Goal: Check status: Verify the current state of an ongoing process or item

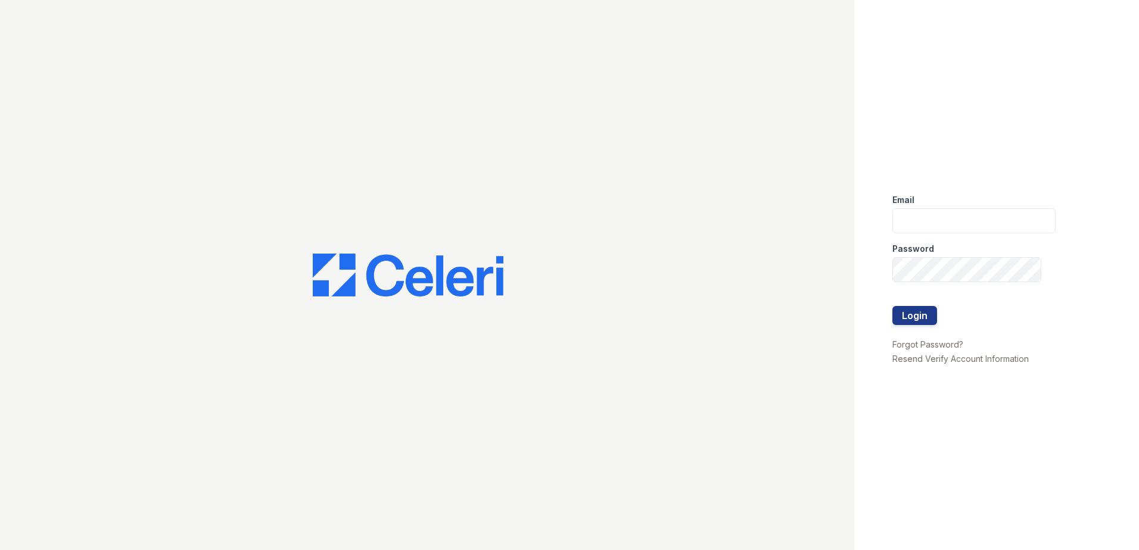
type input "MOlson@trinity-pm.com"
click at [923, 306] on div at bounding box center [973, 294] width 163 height 24
click at [919, 312] on button "Login" at bounding box center [914, 315] width 45 height 19
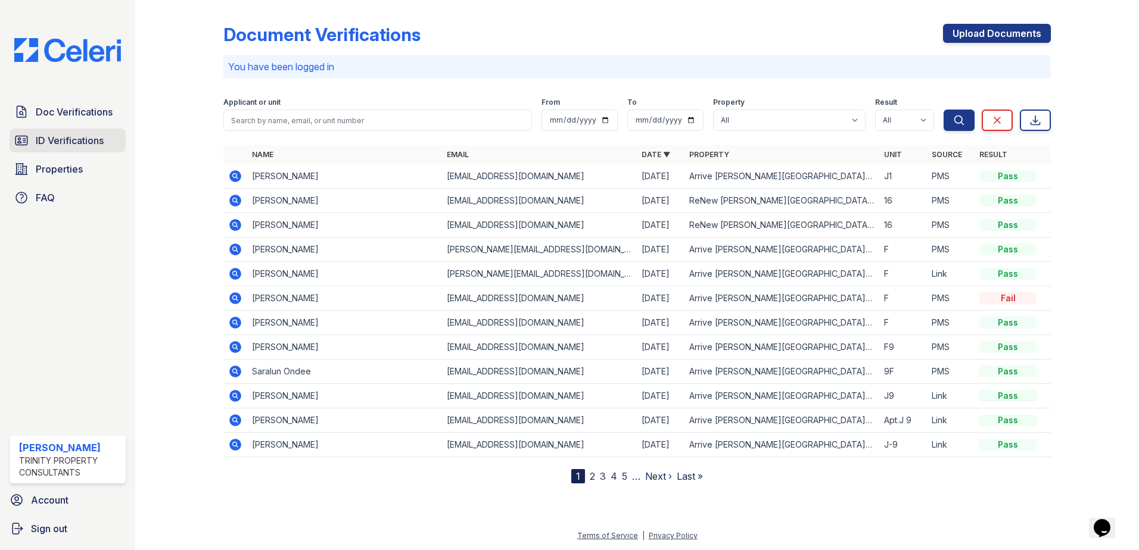
click at [64, 148] on link "ID Verifications" at bounding box center [68, 141] width 116 height 24
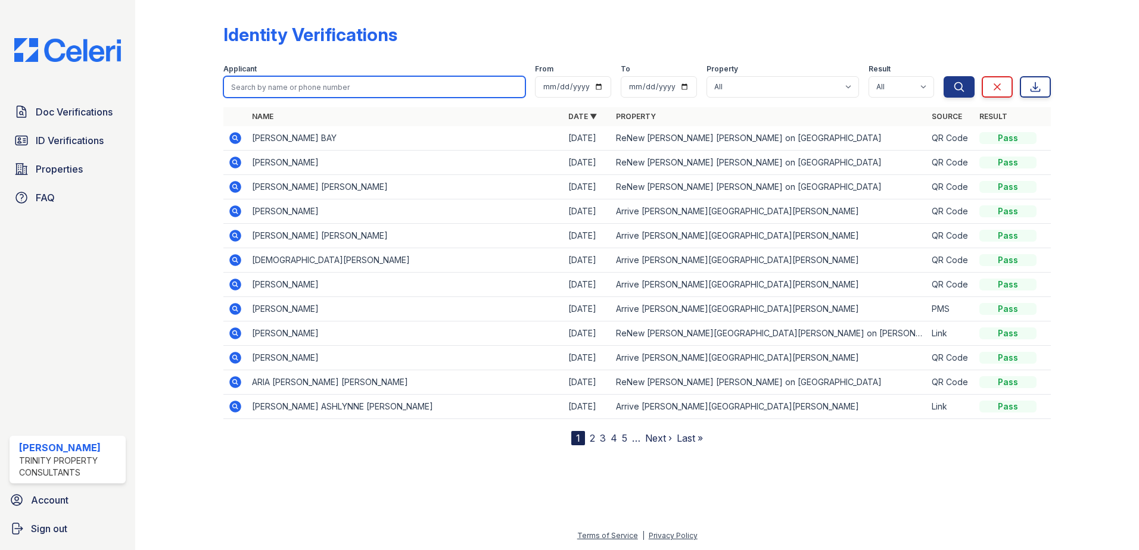
click at [331, 89] on input "search" at bounding box center [374, 86] width 302 height 21
type input "marisah"
click at [943, 76] on button "Search" at bounding box center [958, 86] width 31 height 21
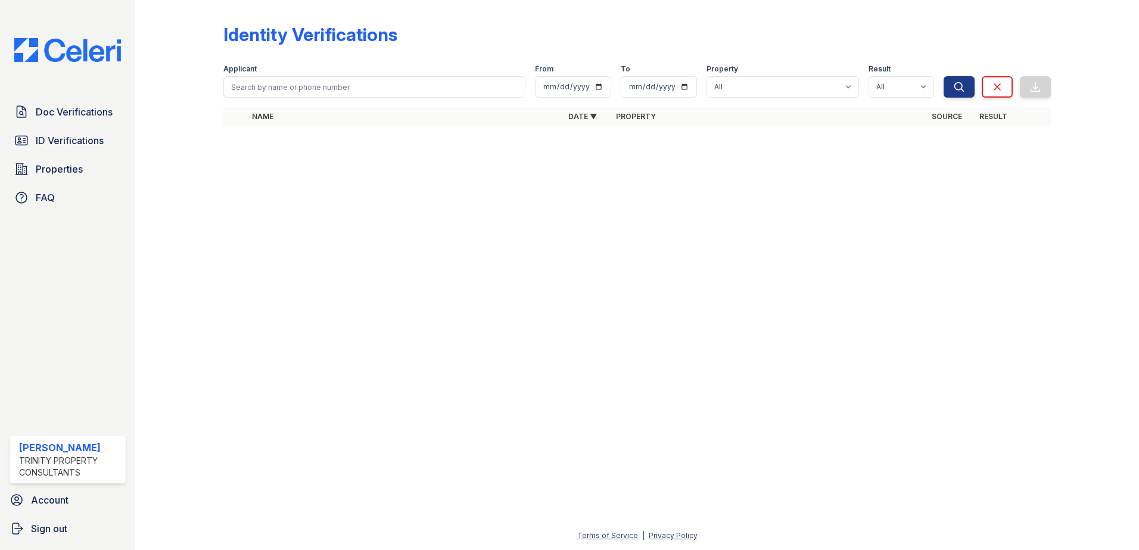
click at [423, 38] on div "Identity Verifications" at bounding box center [636, 39] width 827 height 31
click at [959, 86] on icon "submit" at bounding box center [959, 87] width 12 height 12
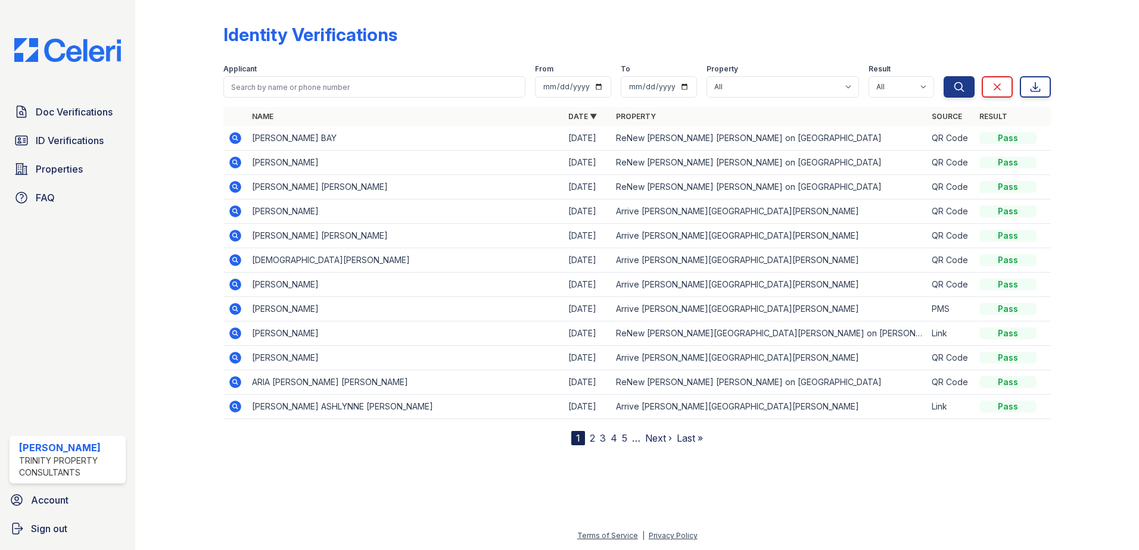
click at [237, 140] on icon at bounding box center [235, 138] width 14 height 14
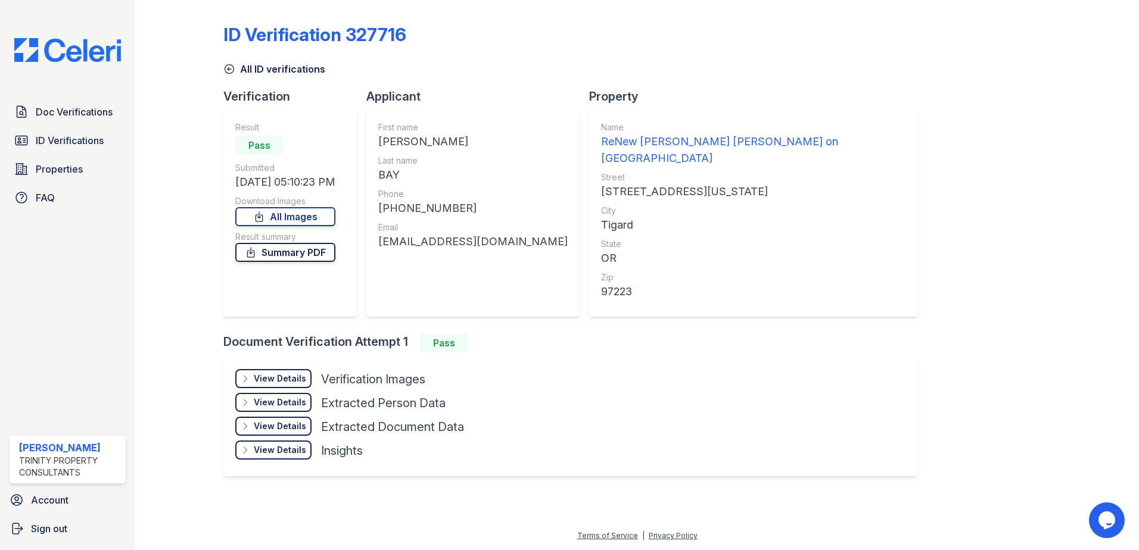
click at [277, 258] on link "Summary PDF" at bounding box center [285, 252] width 100 height 19
click at [414, 150] on div "First name [PERSON_NAME] Last name BAY Phone [PHONE_NUMBER] Email [EMAIL_ADDRES…" at bounding box center [472, 213] width 189 height 183
click at [286, 373] on div "View Details" at bounding box center [280, 379] width 52 height 12
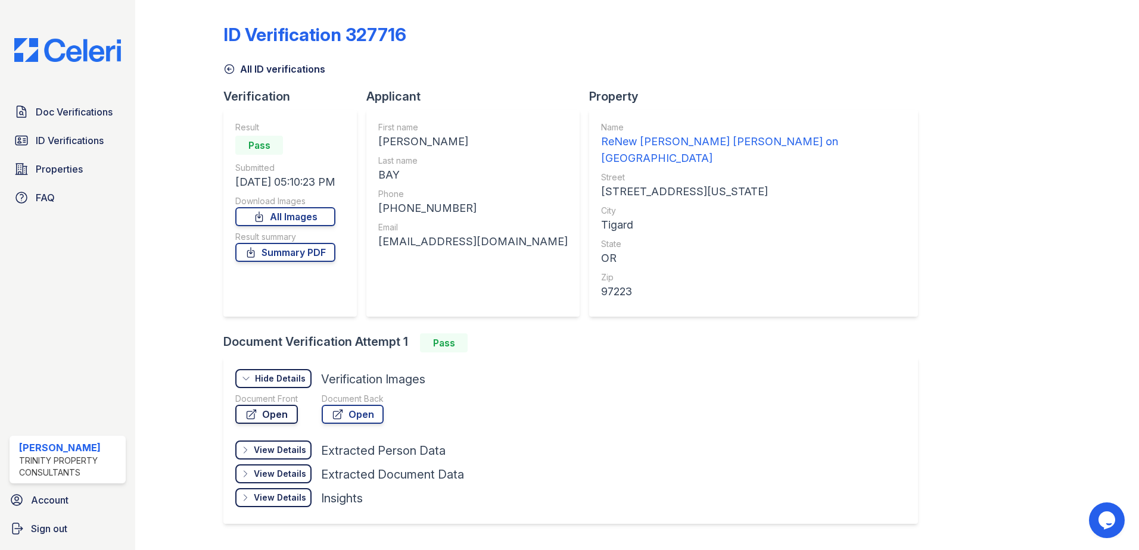
click at [266, 405] on link "Open" at bounding box center [266, 414] width 63 height 19
